Goal: Obtain resource: Download file/media

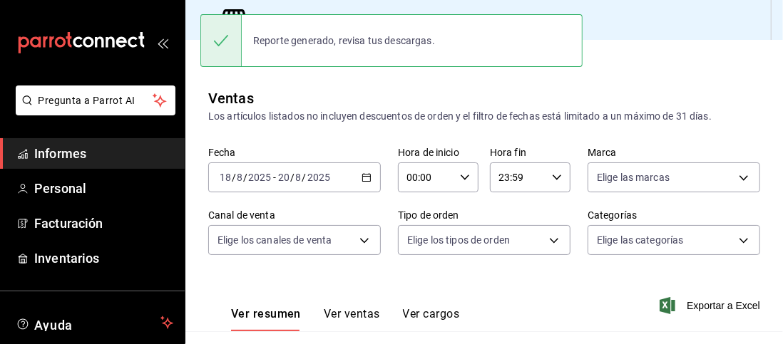
scroll to position [68, 0]
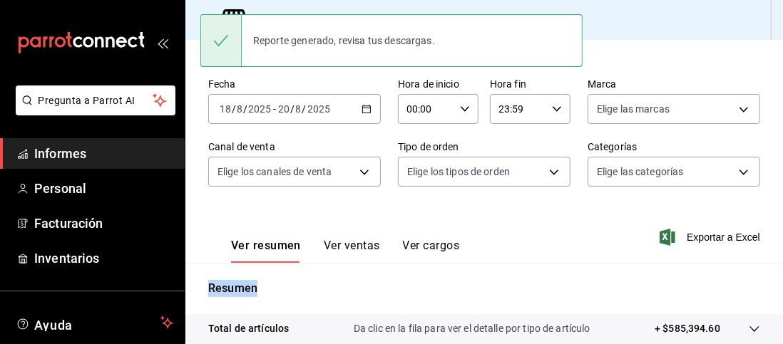
click at [366, 111] on icon "button" at bounding box center [367, 109] width 10 height 10
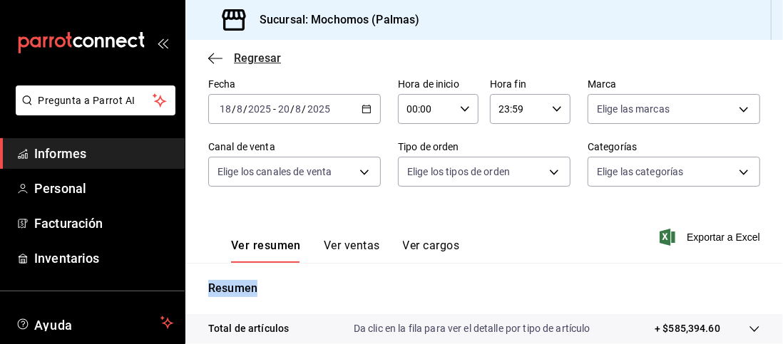
click at [210, 53] on icon "button" at bounding box center [215, 58] width 14 height 13
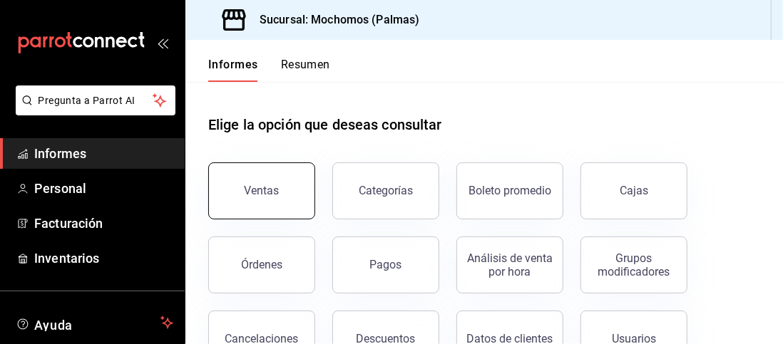
click at [260, 189] on font "Ventas" at bounding box center [262, 191] width 35 height 14
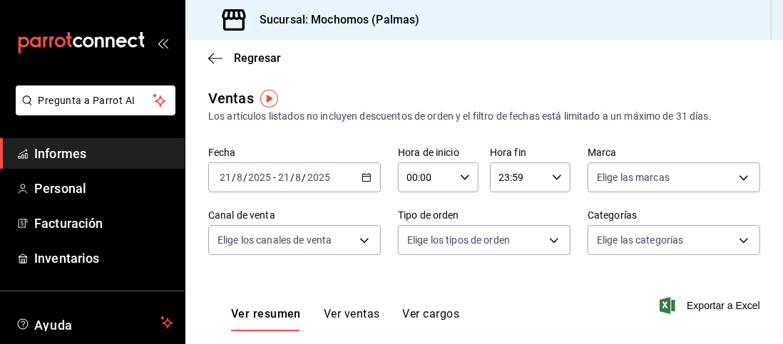
click at [363, 183] on div "[DATE] [DATE] - [DATE] [DATE]" at bounding box center [294, 178] width 173 height 30
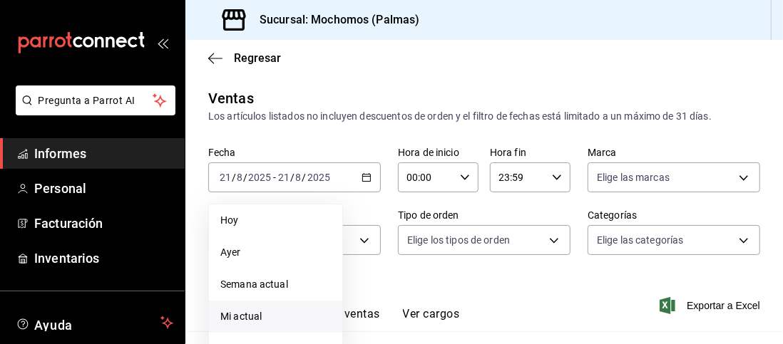
scroll to position [96, 0]
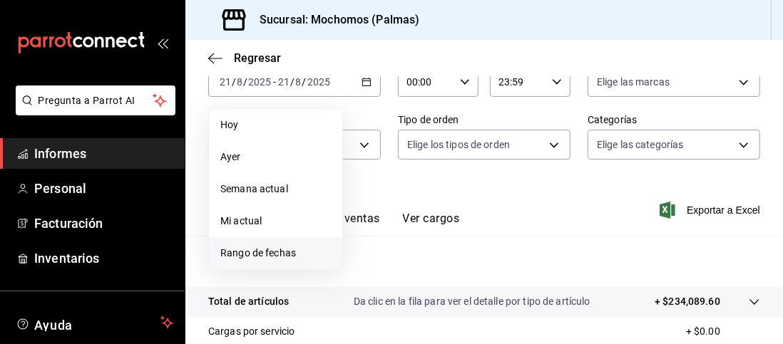
click at [291, 252] on font "Rango de fechas" at bounding box center [258, 252] width 76 height 11
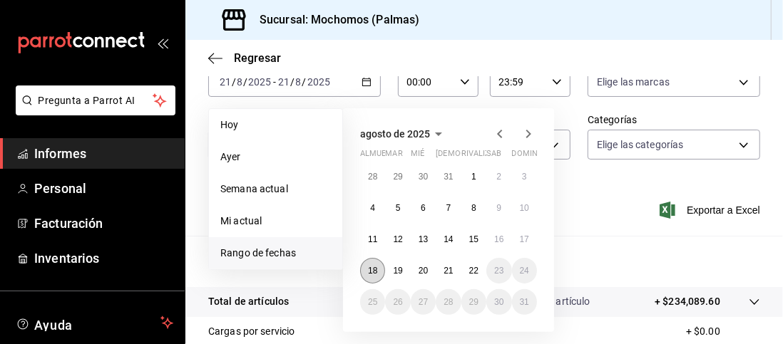
click at [369, 270] on font "18" at bounding box center [372, 271] width 9 height 10
click at [472, 273] on font "22" at bounding box center [473, 271] width 9 height 10
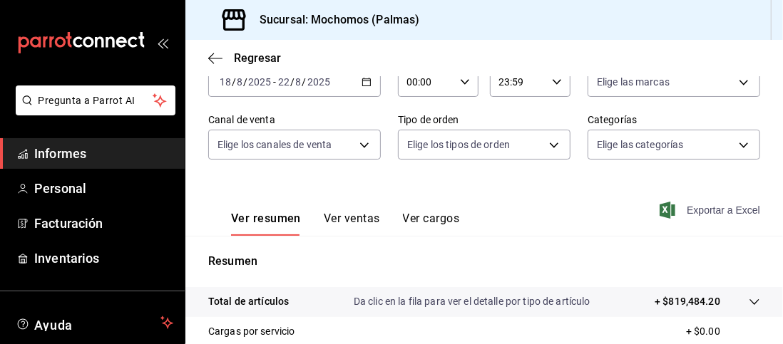
click at [693, 213] on font "Exportar a Excel" at bounding box center [723, 210] width 73 height 11
